Goal: Information Seeking & Learning: Check status

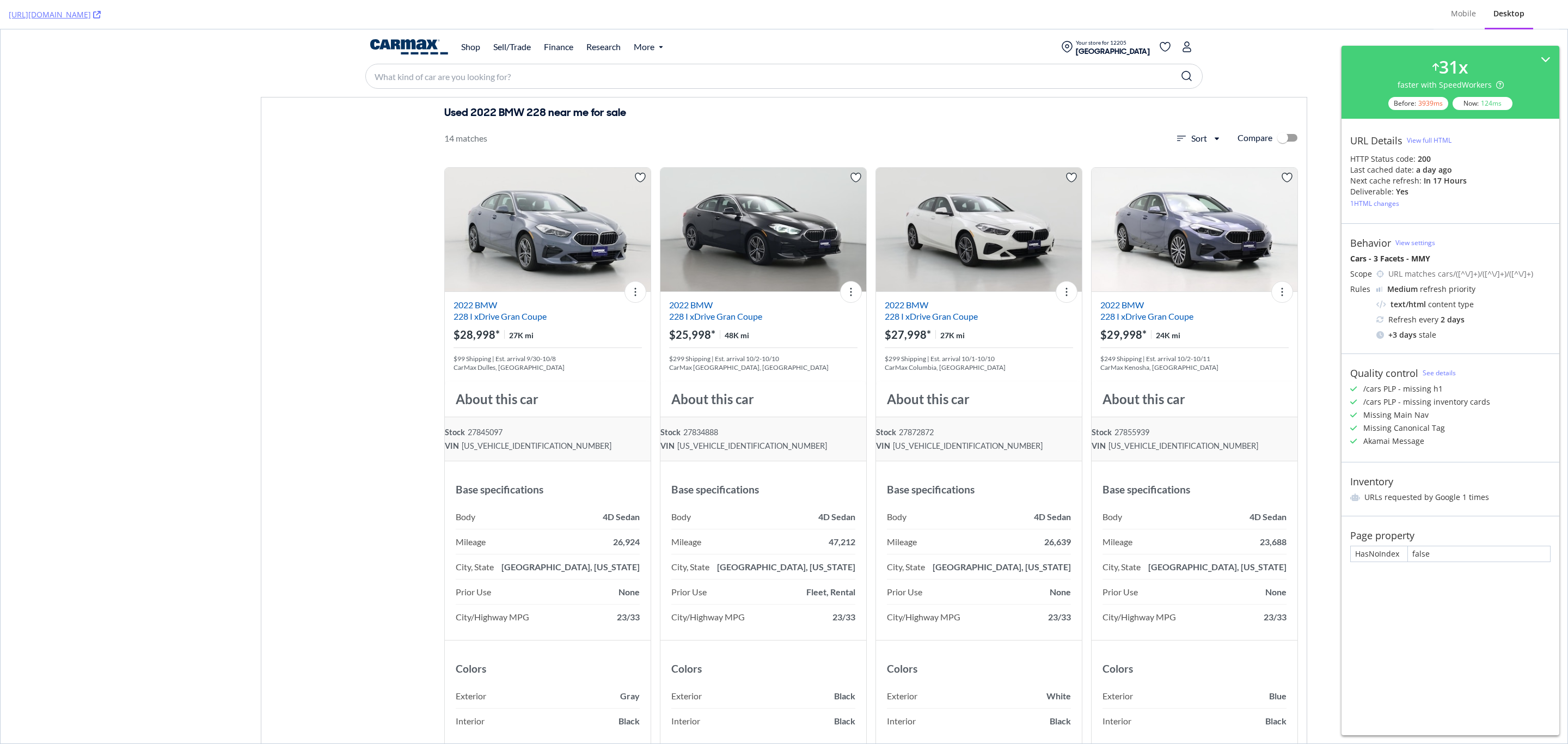
scroll to position [4495, 0]
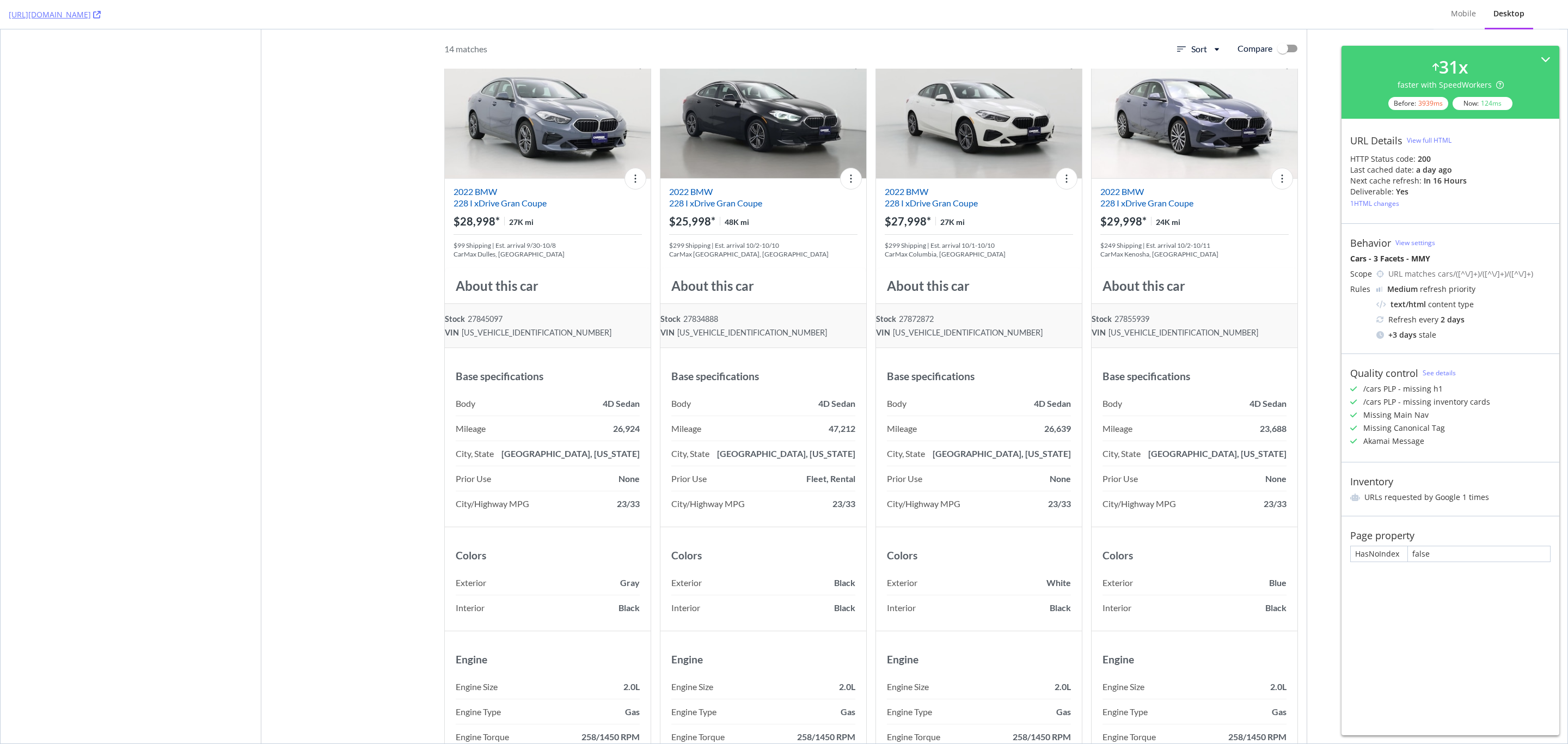
scroll to position [0, 0]
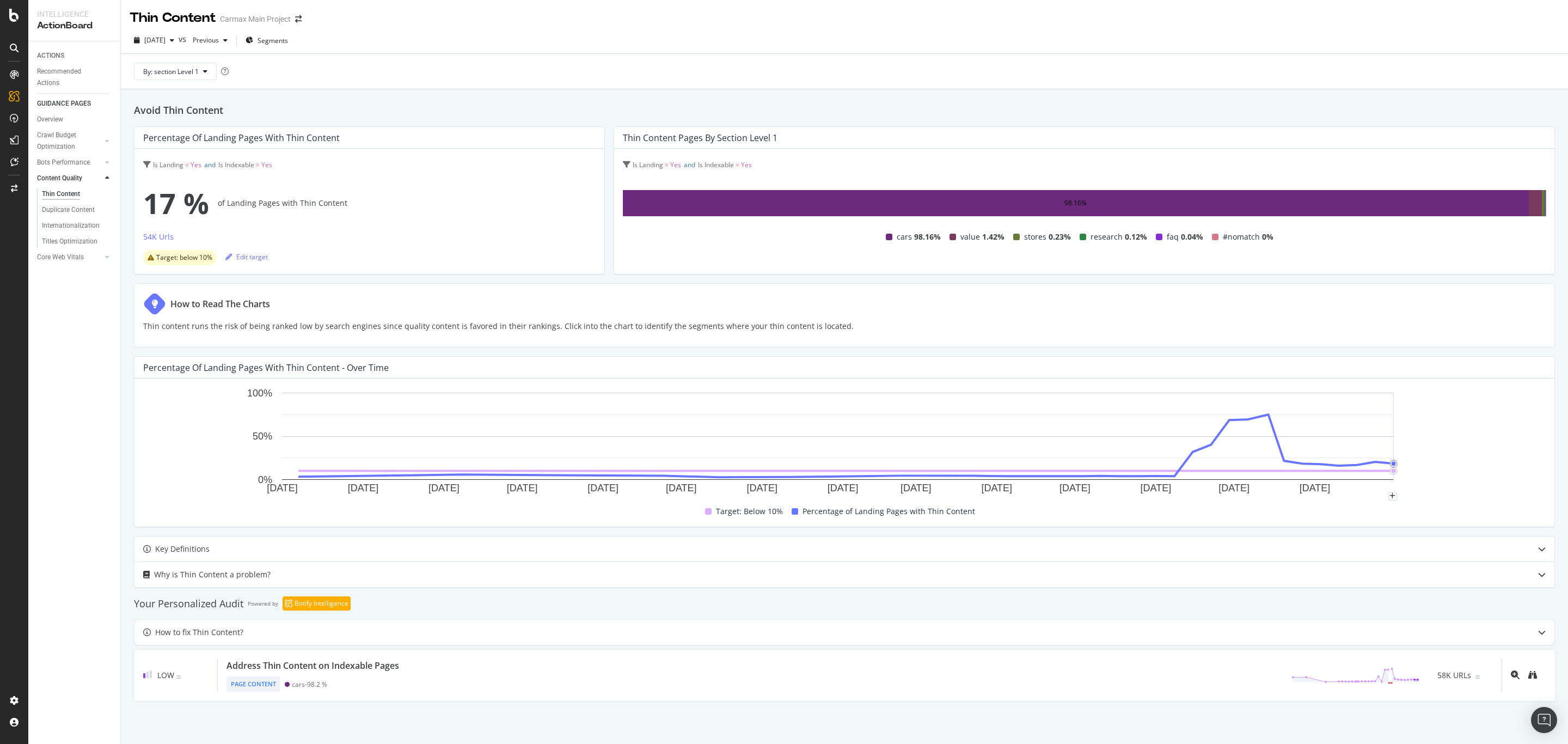
click at [1542, 110] on h2 "Avoid Thin Content" at bounding box center [844, 110] width 1421 height 16
